Goal: Task Accomplishment & Management: Complete application form

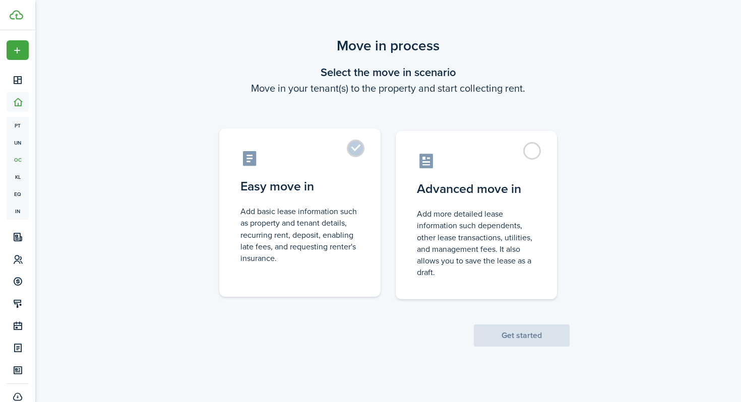
click at [347, 146] on label "Easy move in Add basic lease information such as property and tenant details, r…" at bounding box center [299, 213] width 161 height 168
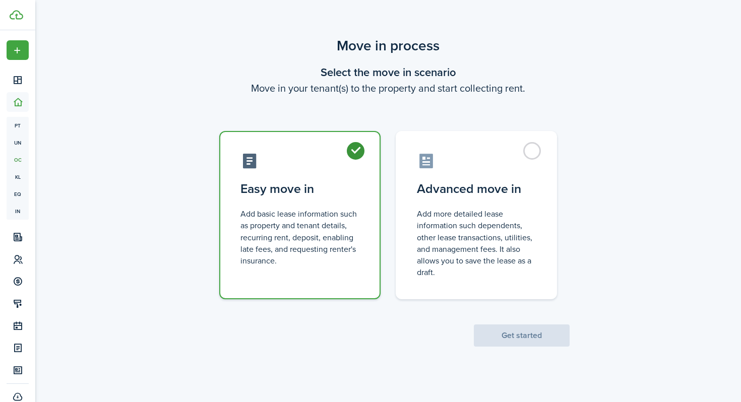
radio input "true"
click at [529, 340] on button "Get started" at bounding box center [522, 336] width 96 height 22
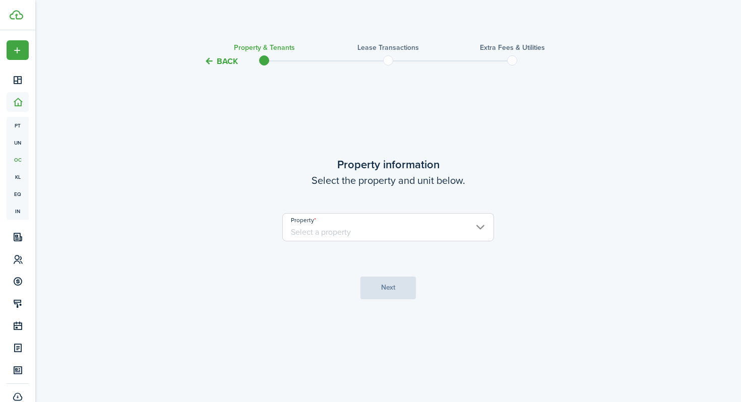
click at [362, 231] on input "Property" at bounding box center [388, 227] width 212 height 28
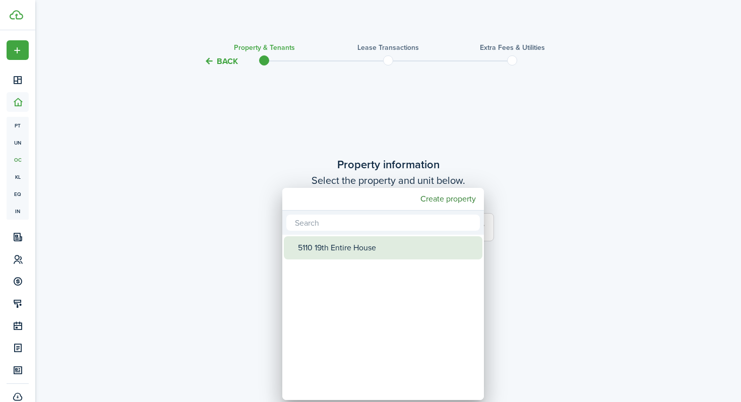
click at [367, 251] on div "5110 19th Entire House" at bounding box center [387, 248] width 179 height 23
type input "5110 19th Entire House"
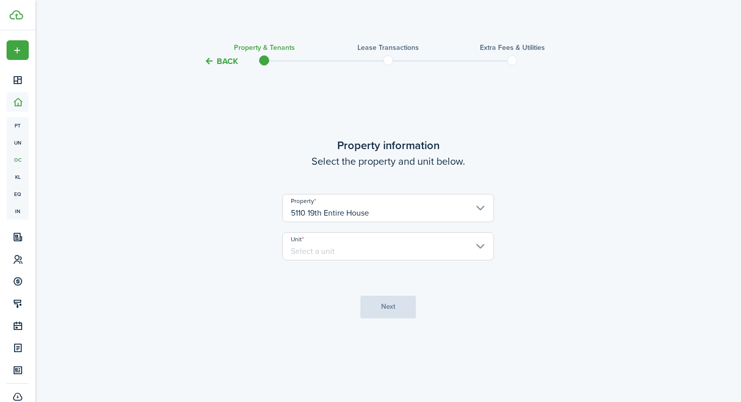
click at [411, 248] on input "Unit" at bounding box center [388, 247] width 212 height 28
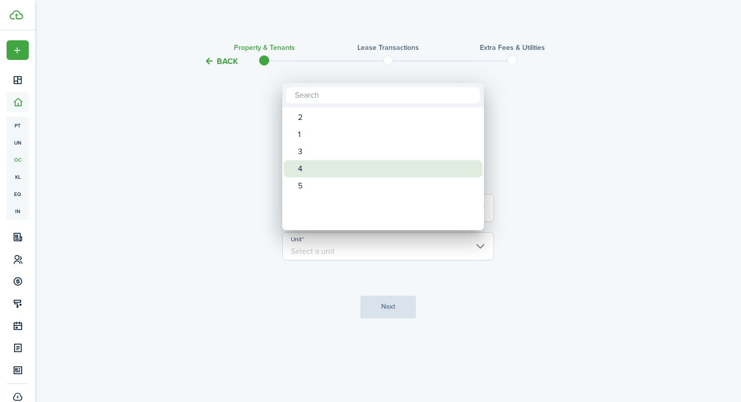
click at [322, 172] on div "4" at bounding box center [387, 168] width 179 height 17
type input "4"
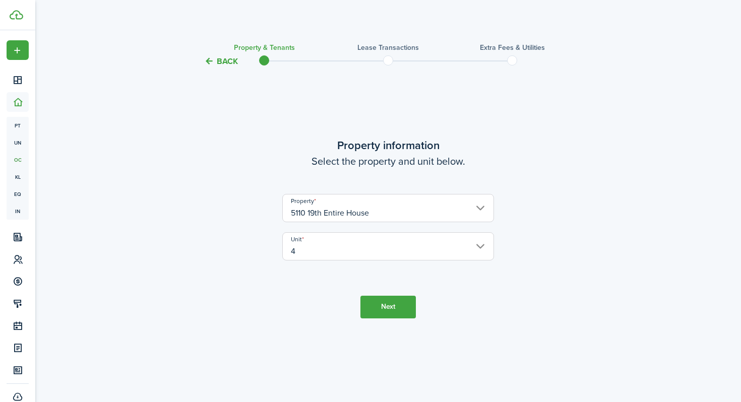
click at [389, 303] on button "Next" at bounding box center [388, 307] width 55 height 23
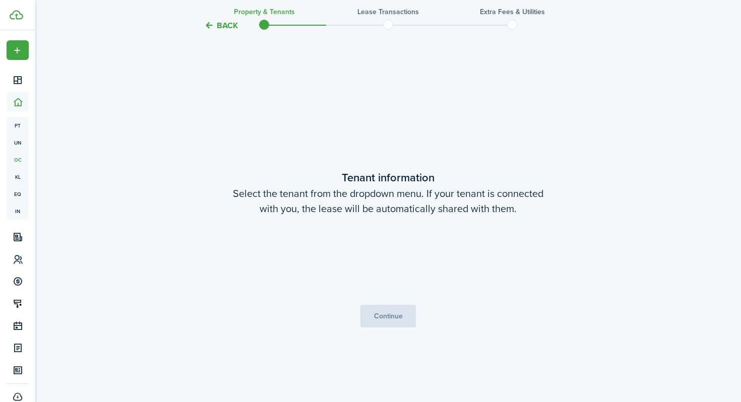
scroll to position [335, 0]
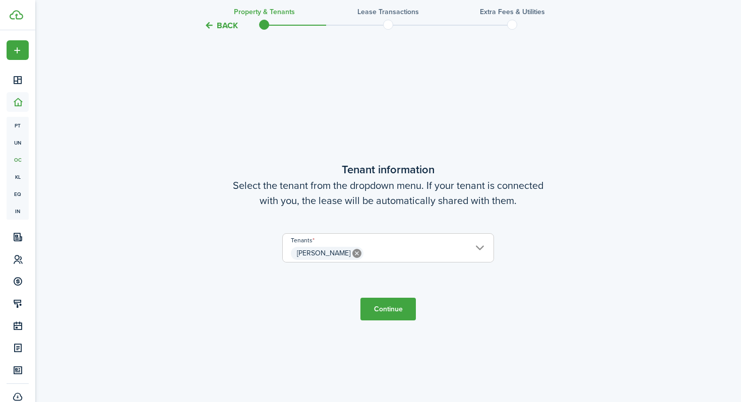
click at [386, 312] on button "Continue" at bounding box center [388, 309] width 55 height 23
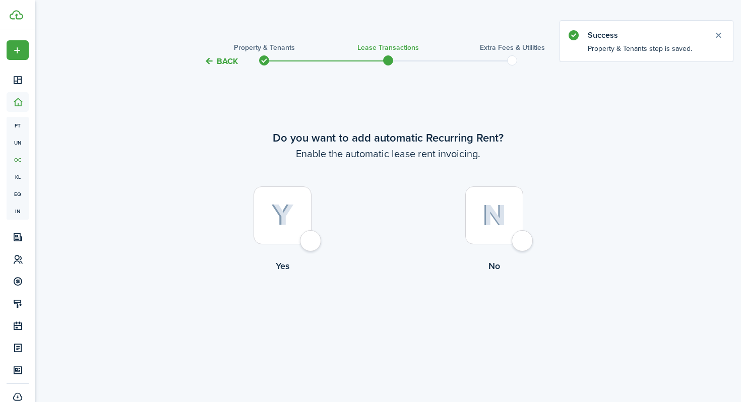
click at [311, 241] on div at bounding box center [283, 216] width 58 height 58
radio input "true"
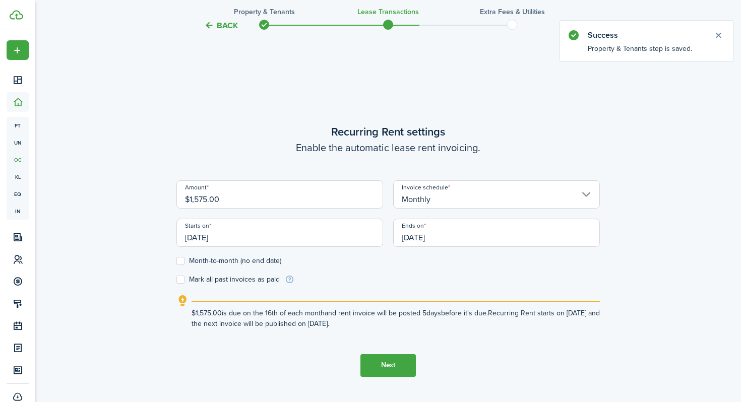
scroll to position [335, 0]
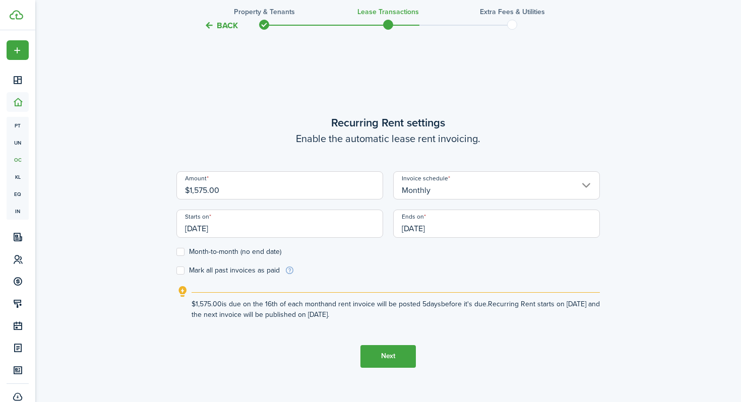
click at [288, 222] on input "[DATE]" at bounding box center [280, 224] width 207 height 28
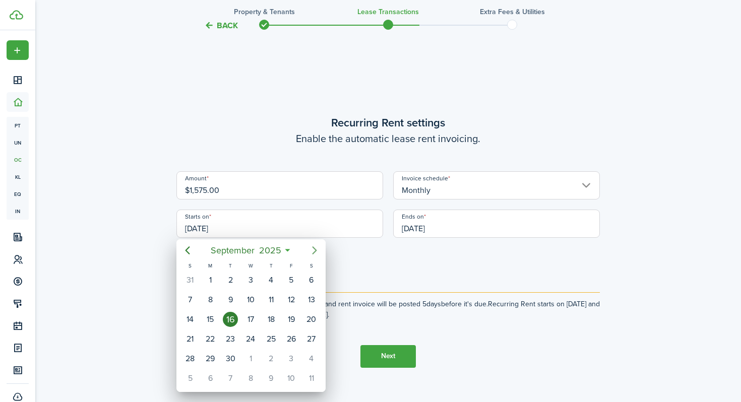
click at [316, 250] on icon "Next page" at bounding box center [314, 251] width 5 height 8
click at [248, 280] on div "1" at bounding box center [250, 280] width 15 height 15
type input "[DATE]"
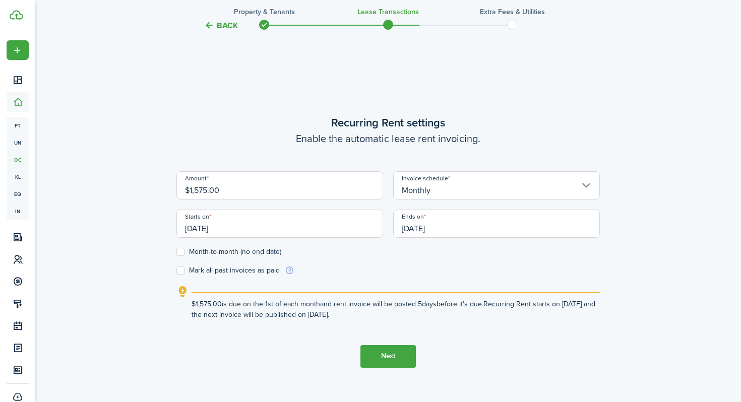
click at [237, 251] on label "Month-to-month (no end date)" at bounding box center [229, 252] width 105 height 8
click at [177, 252] on input "Month-to-month (no end date)" at bounding box center [176, 252] width 1 height 1
checkbox input "true"
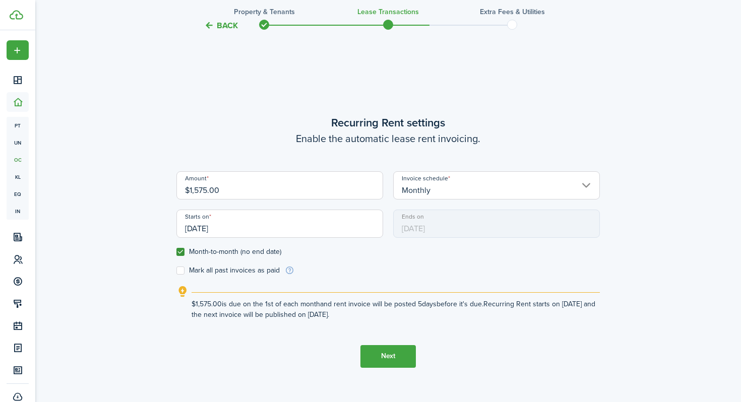
click at [385, 362] on button "Next" at bounding box center [388, 357] width 55 height 23
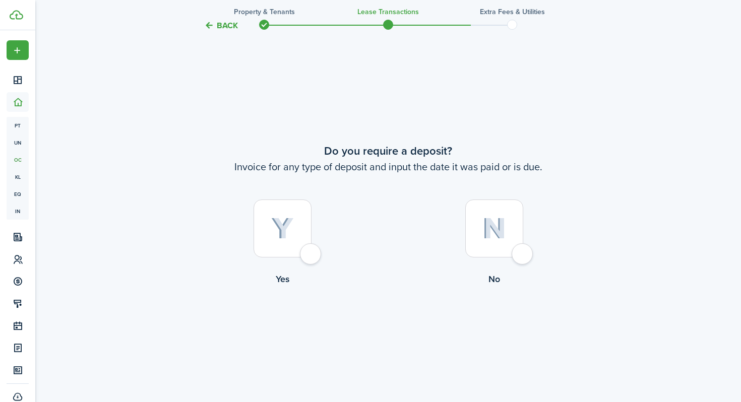
click at [307, 231] on div at bounding box center [283, 229] width 58 height 58
radio input "true"
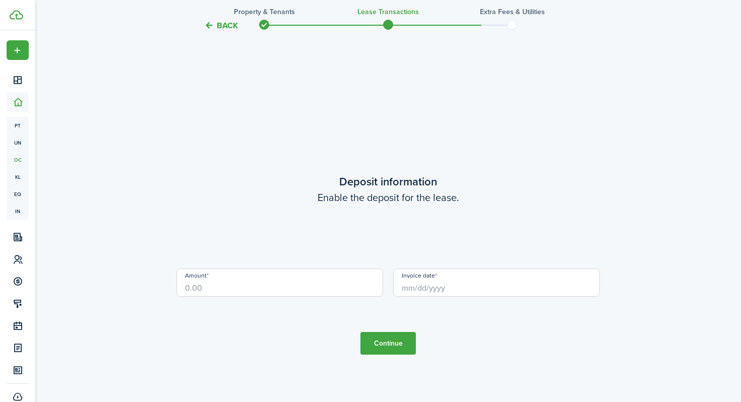
scroll to position [1140, 0]
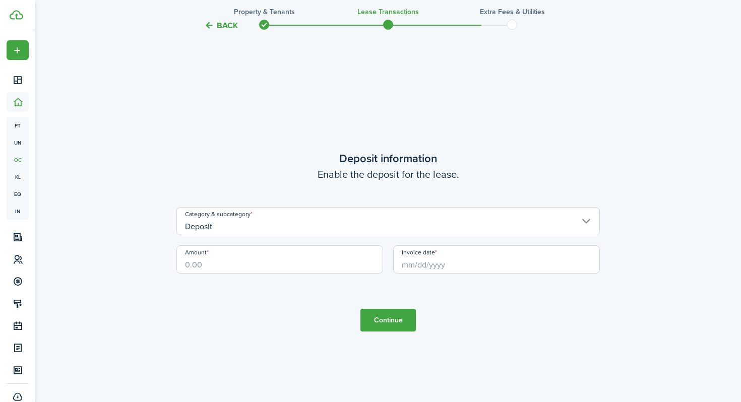
click at [275, 261] on input "Amount" at bounding box center [280, 260] width 207 height 28
click at [482, 268] on input "Invoice date" at bounding box center [496, 260] width 207 height 28
type input "$500.00"
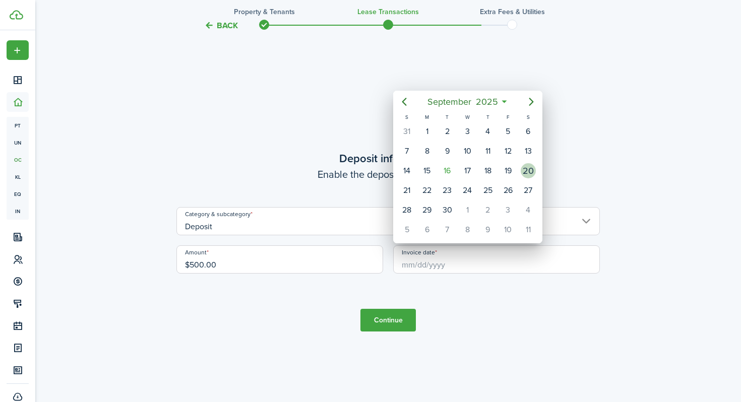
click at [526, 172] on div "20" at bounding box center [528, 170] width 15 height 15
type input "[DATE]"
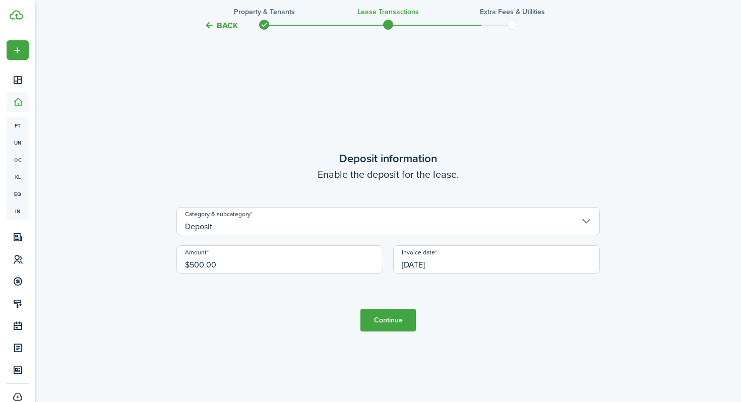
click at [386, 324] on button "Continue" at bounding box center [388, 320] width 55 height 23
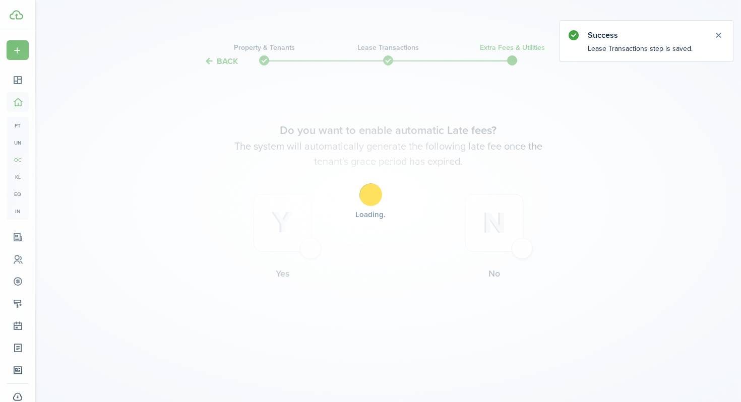
scroll to position [0, 0]
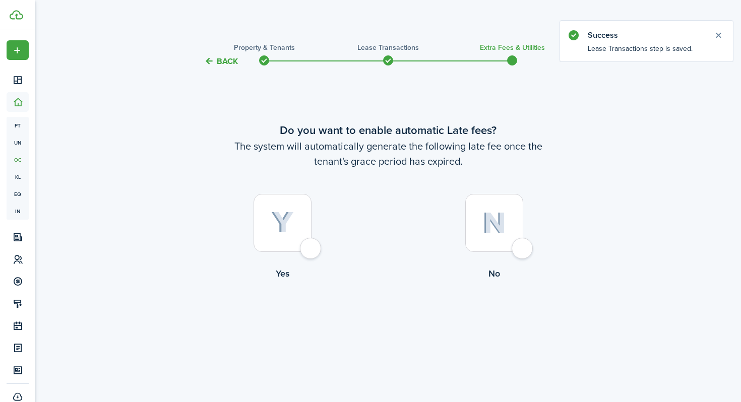
click at [283, 233] on img at bounding box center [282, 223] width 23 height 22
radio input "true"
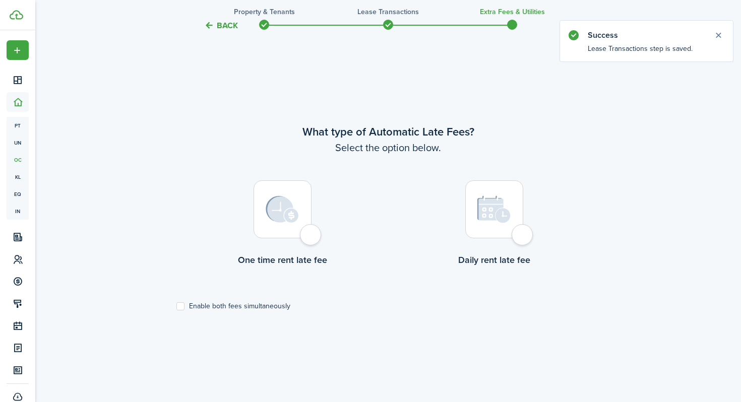
click at [285, 215] on img at bounding box center [282, 209] width 33 height 27
radio input "true"
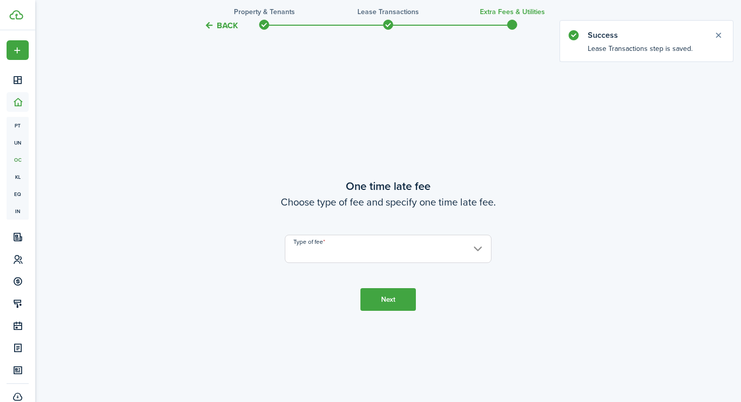
scroll to position [737, 0]
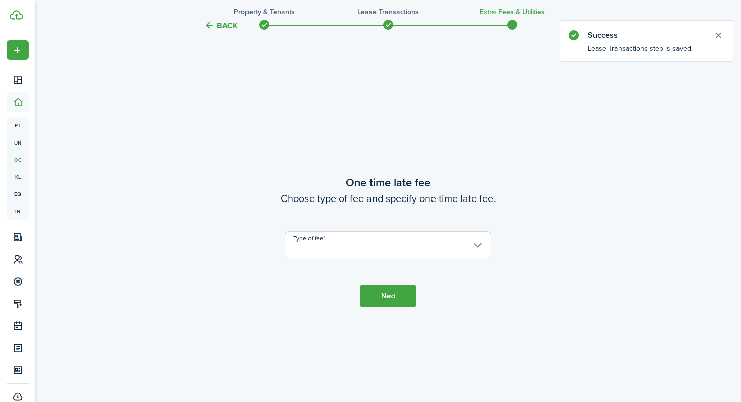
click at [316, 246] on input "Type of fee" at bounding box center [388, 246] width 207 height 28
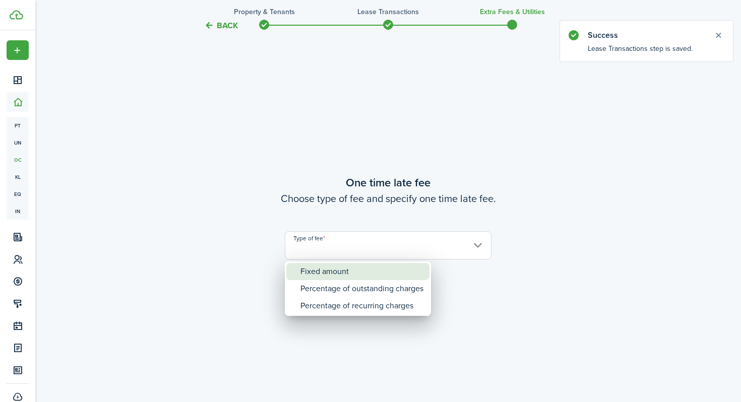
click at [319, 272] on div "Fixed amount" at bounding box center [362, 271] width 123 height 17
type input "Fixed amount"
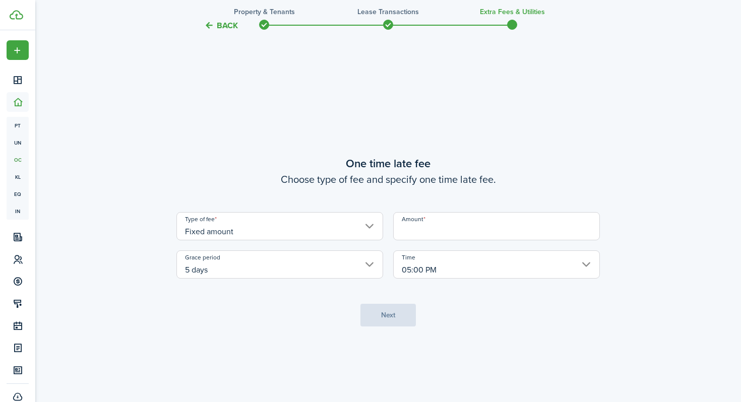
click at [445, 232] on input "Amount" at bounding box center [496, 226] width 207 height 28
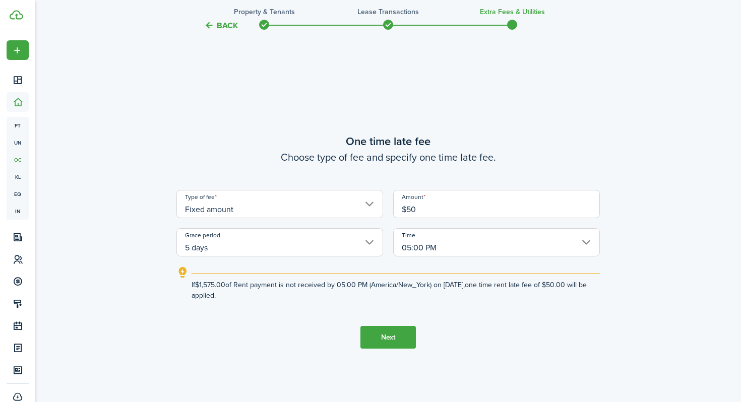
click at [323, 253] on input "5 days" at bounding box center [280, 242] width 207 height 28
type input "$50.00"
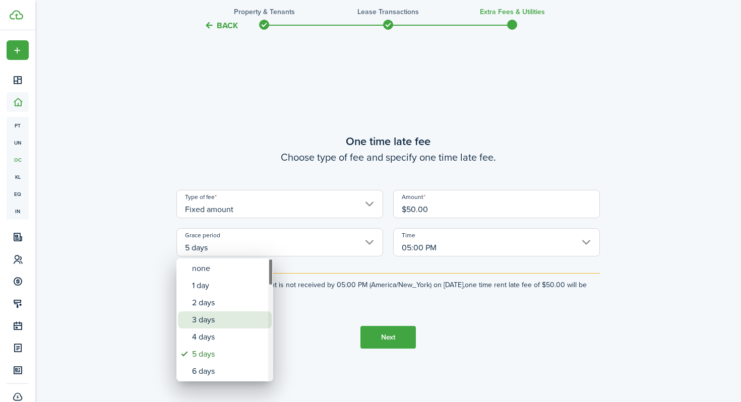
click at [214, 317] on div "3 days" at bounding box center [229, 320] width 74 height 17
type input "3 days"
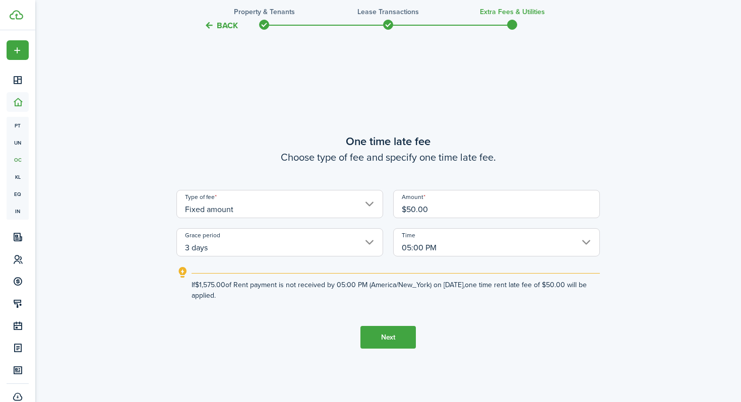
click at [450, 242] on input "05:00 PM" at bounding box center [496, 242] width 207 height 28
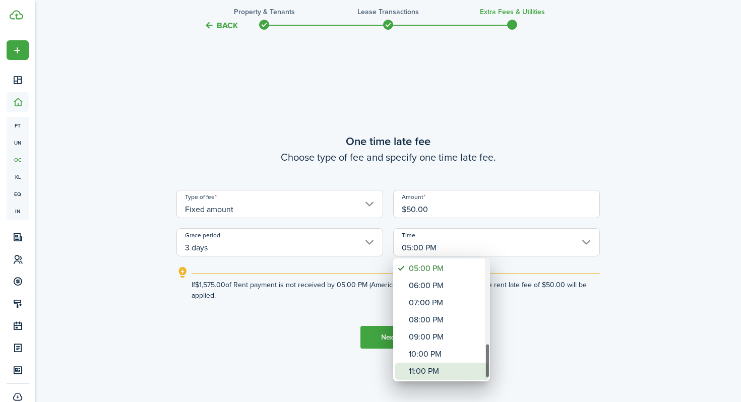
click at [431, 371] on div "11:00 PM" at bounding box center [446, 371] width 74 height 17
type input "11:00 PM"
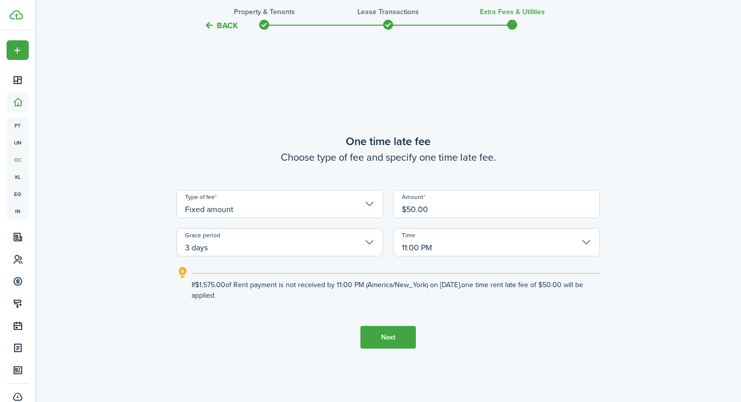
click at [385, 339] on button "Next" at bounding box center [388, 337] width 55 height 23
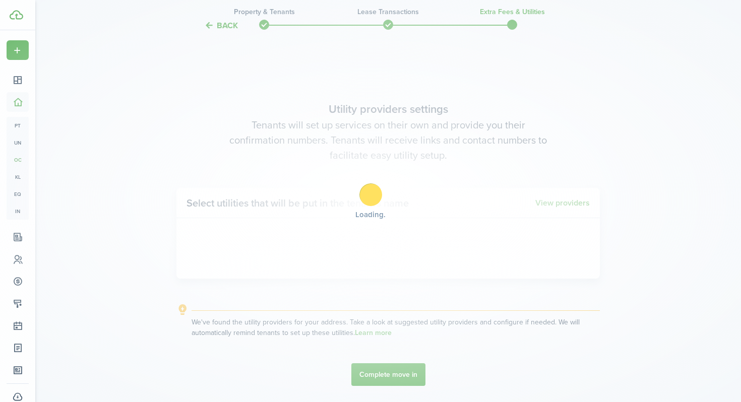
scroll to position [1140, 0]
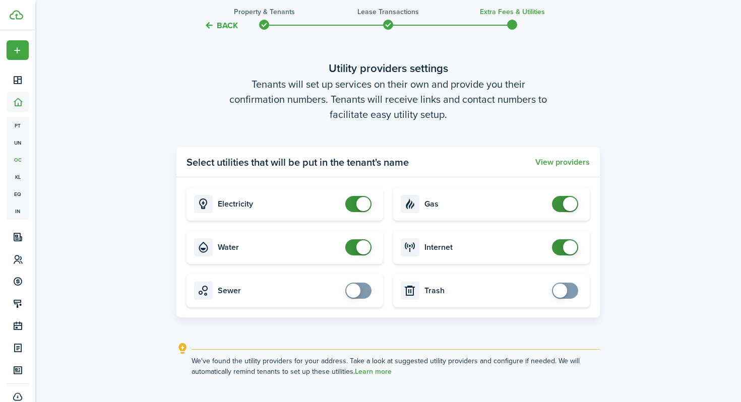
checkbox input "false"
click at [355, 204] on span at bounding box center [359, 204] width 10 height 16
checkbox input "false"
click at [354, 247] on span at bounding box center [359, 248] width 10 height 16
checkbox input "false"
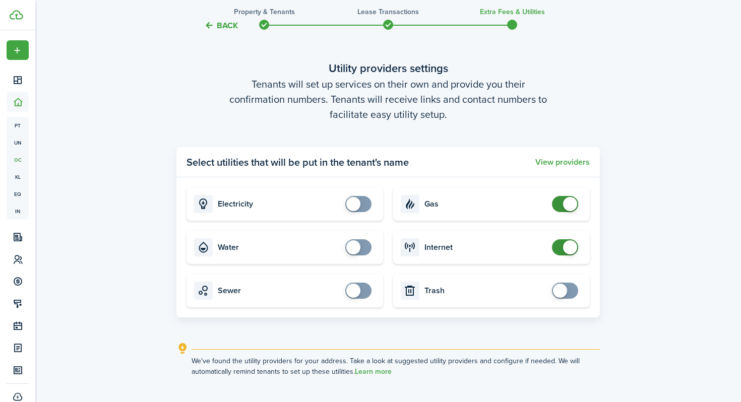
click at [563, 210] on span at bounding box center [565, 204] width 10 height 16
checkbox input "false"
click at [560, 250] on span at bounding box center [565, 248] width 10 height 16
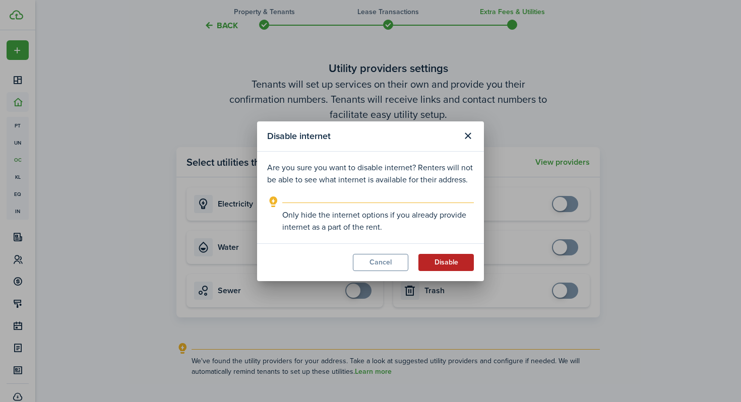
click at [442, 266] on button "Disable" at bounding box center [446, 262] width 55 height 17
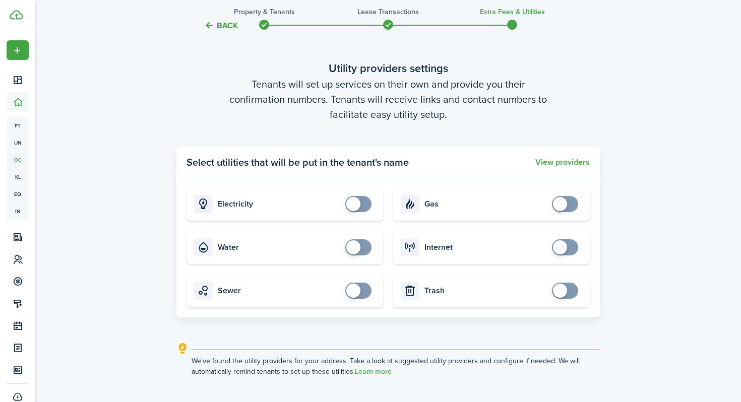
scroll to position [1211, 0]
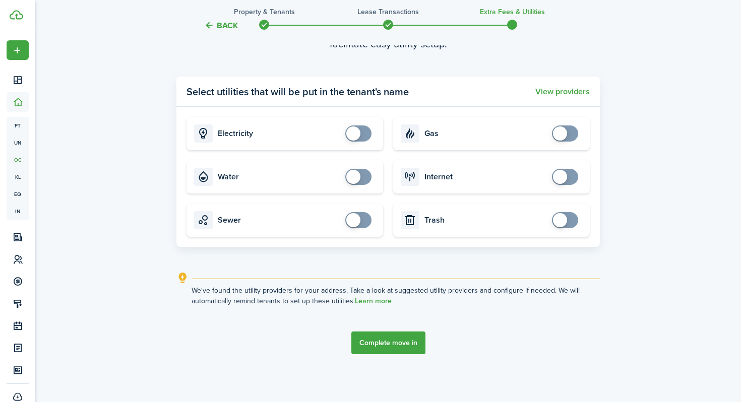
click at [395, 343] on button "Complete move in" at bounding box center [389, 343] width 74 height 23
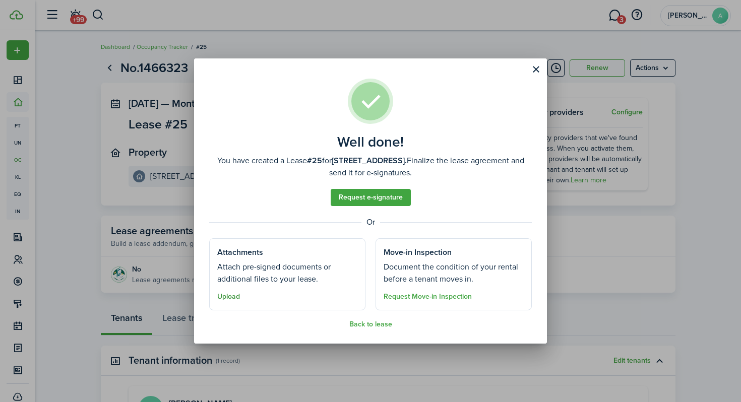
click at [227, 299] on button "Upload" at bounding box center [228, 297] width 23 height 8
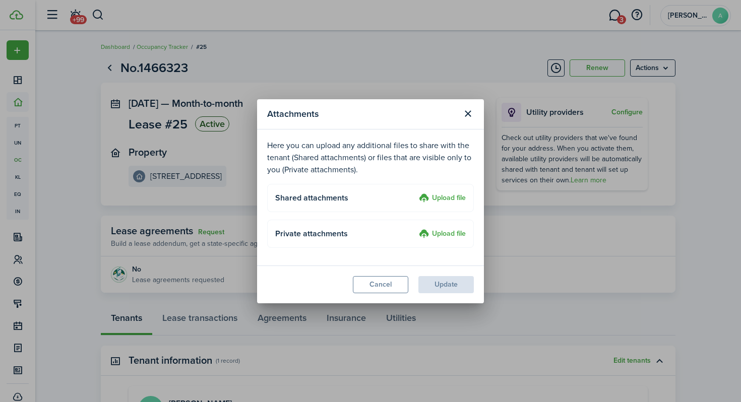
click at [441, 233] on label "Upload file" at bounding box center [442, 234] width 47 height 12
click at [416, 228] on input "Upload file" at bounding box center [416, 228] width 0 height 0
click at [441, 196] on label "Upload file" at bounding box center [442, 199] width 47 height 12
click at [416, 193] on input "Upload file" at bounding box center [416, 193] width 0 height 0
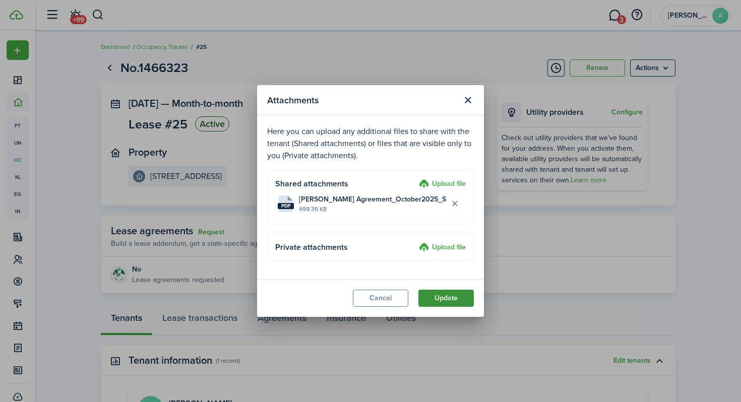
click at [454, 298] on button "Update" at bounding box center [446, 298] width 55 height 17
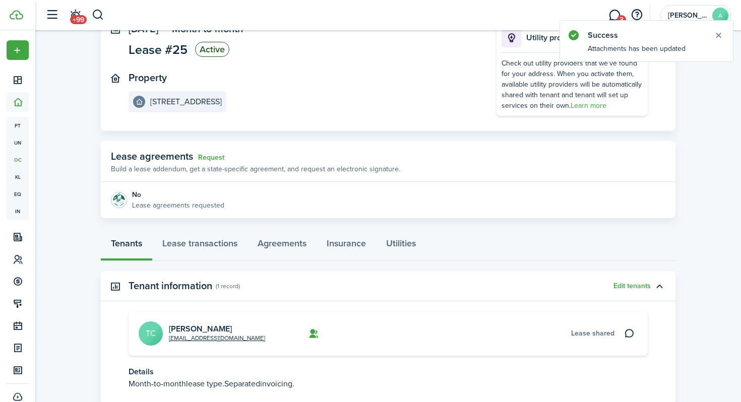
scroll to position [62, 0]
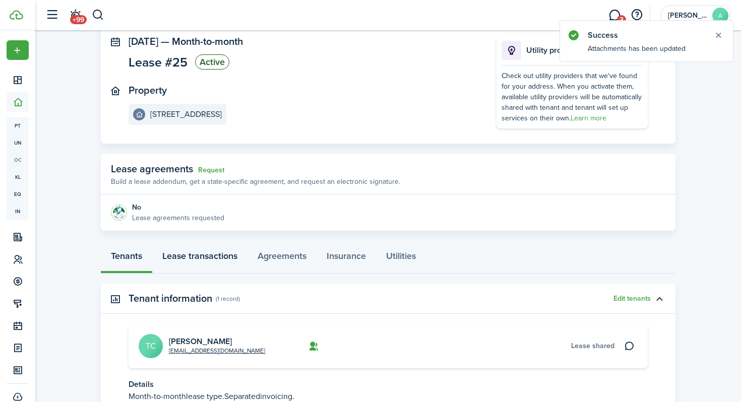
click at [189, 257] on link "Lease transactions" at bounding box center [199, 259] width 95 height 30
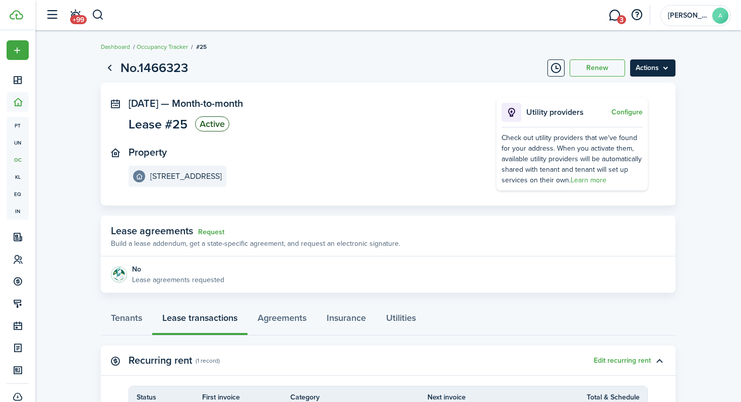
click at [658, 60] on menu-btn "Actions" at bounding box center [652, 68] width 45 height 17
click at [704, 114] on lease-view "No.1466323 Renew Actions [DATE] — Month-to-month Lease #25 Active Property [STR…" at bounding box center [388, 331] width 706 height 556
click at [116, 322] on link "Tenants" at bounding box center [126, 321] width 51 height 30
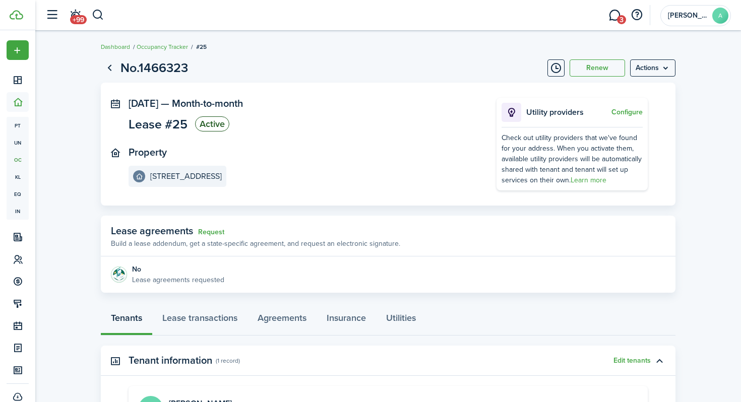
scroll to position [145, 0]
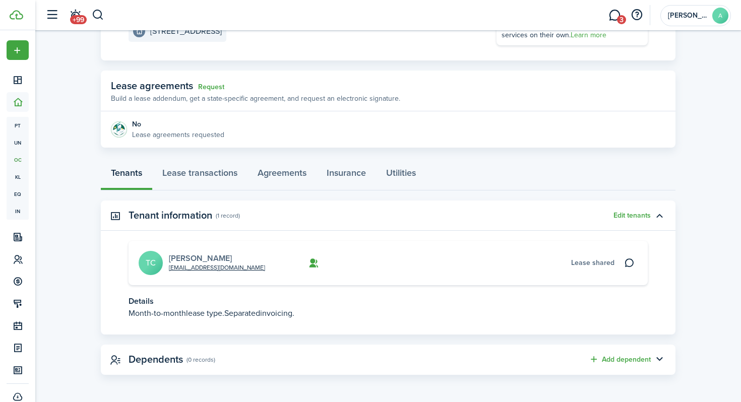
click at [183, 258] on link "[PERSON_NAME]" at bounding box center [200, 259] width 63 height 12
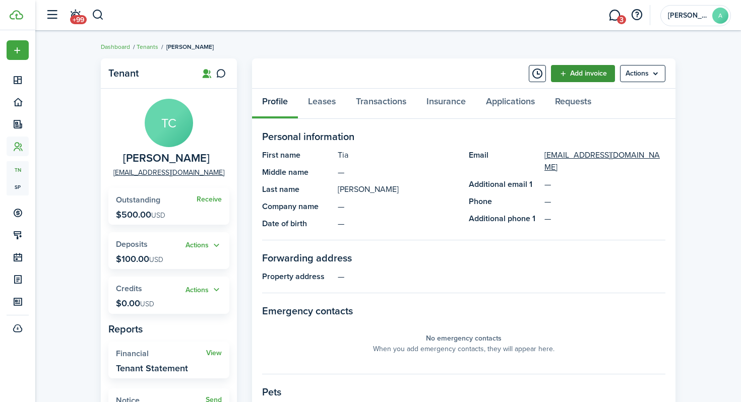
click at [592, 71] on link "Add invoice" at bounding box center [583, 73] width 64 height 17
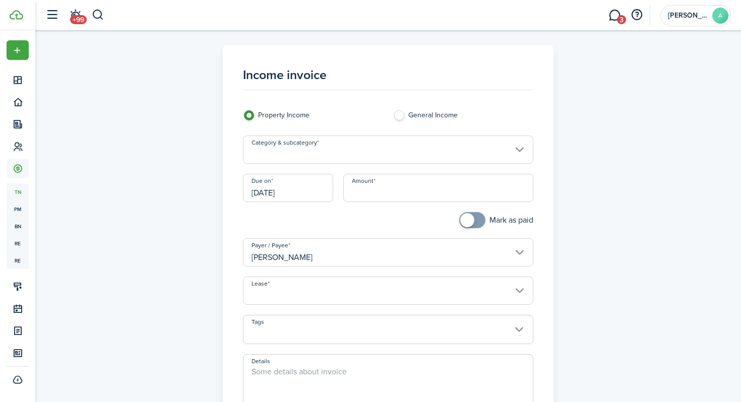
click at [369, 159] on input "Category & subcategory" at bounding box center [388, 150] width 291 height 28
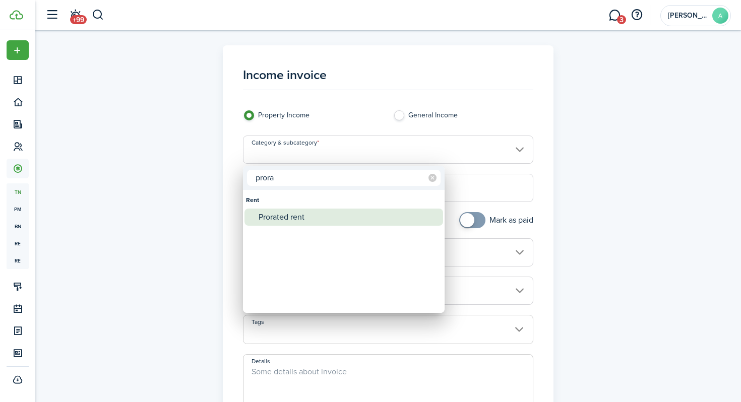
type input "prora"
click at [310, 220] on div "Prorated rent" at bounding box center [348, 217] width 179 height 17
type input "Rent / Prorated rent"
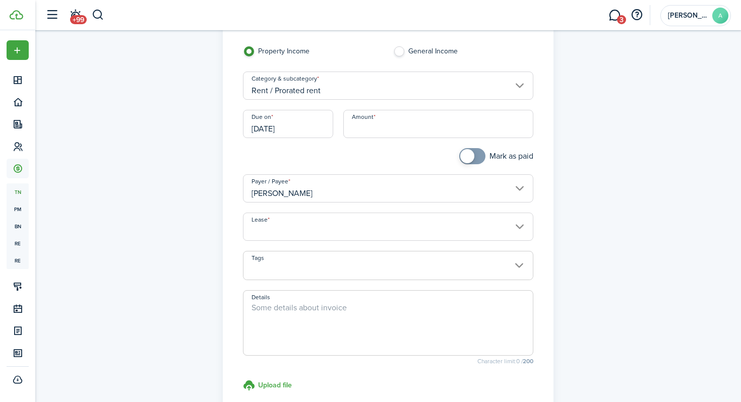
scroll to position [65, 0]
click at [324, 224] on input "Lease" at bounding box center [388, 226] width 291 height 28
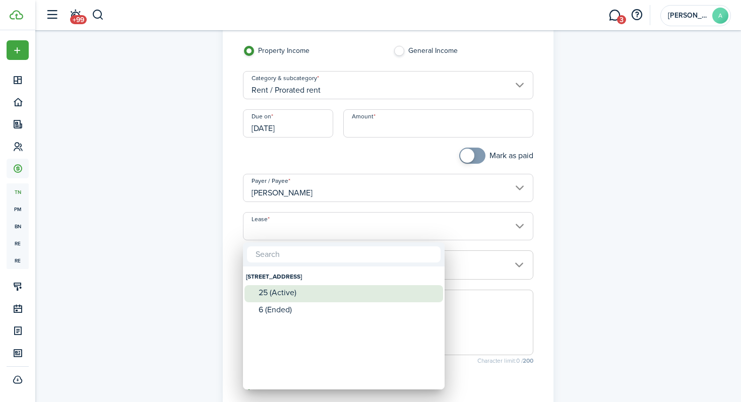
click at [298, 293] on div "25 (Active)" at bounding box center [348, 293] width 179 height 9
type input "[STREET_ADDRESS]. Lease #25 (Active)"
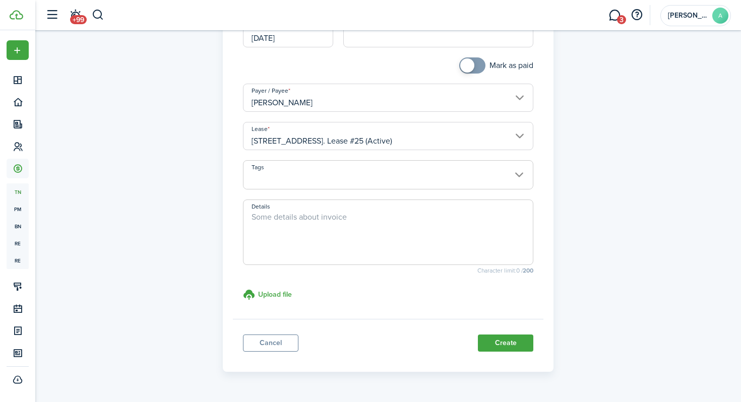
scroll to position [172, 0]
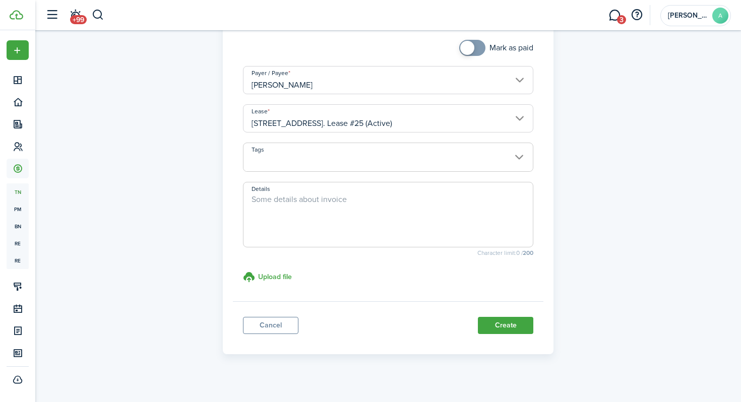
click at [367, 210] on textarea "Details" at bounding box center [389, 218] width 290 height 48
type textarea "Prorated October Rent"
click at [513, 327] on button "Create" at bounding box center [505, 325] width 55 height 17
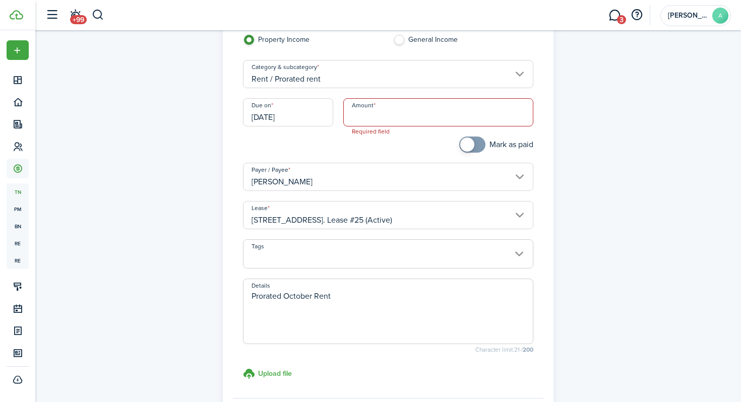
scroll to position [0, 0]
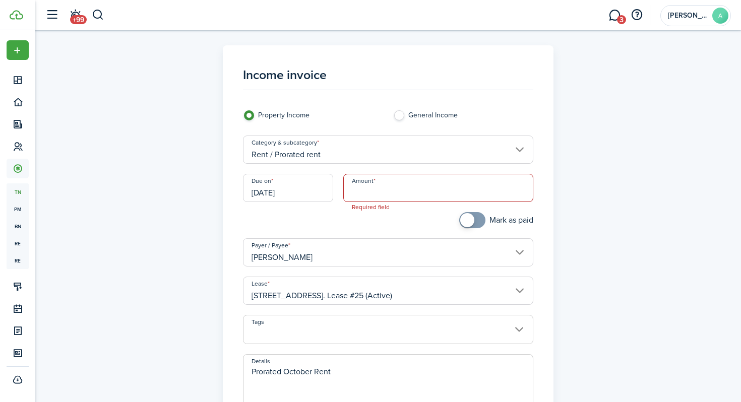
click at [395, 180] on input "Amount" at bounding box center [438, 188] width 191 height 28
